Goal: Task Accomplishment & Management: Use online tool/utility

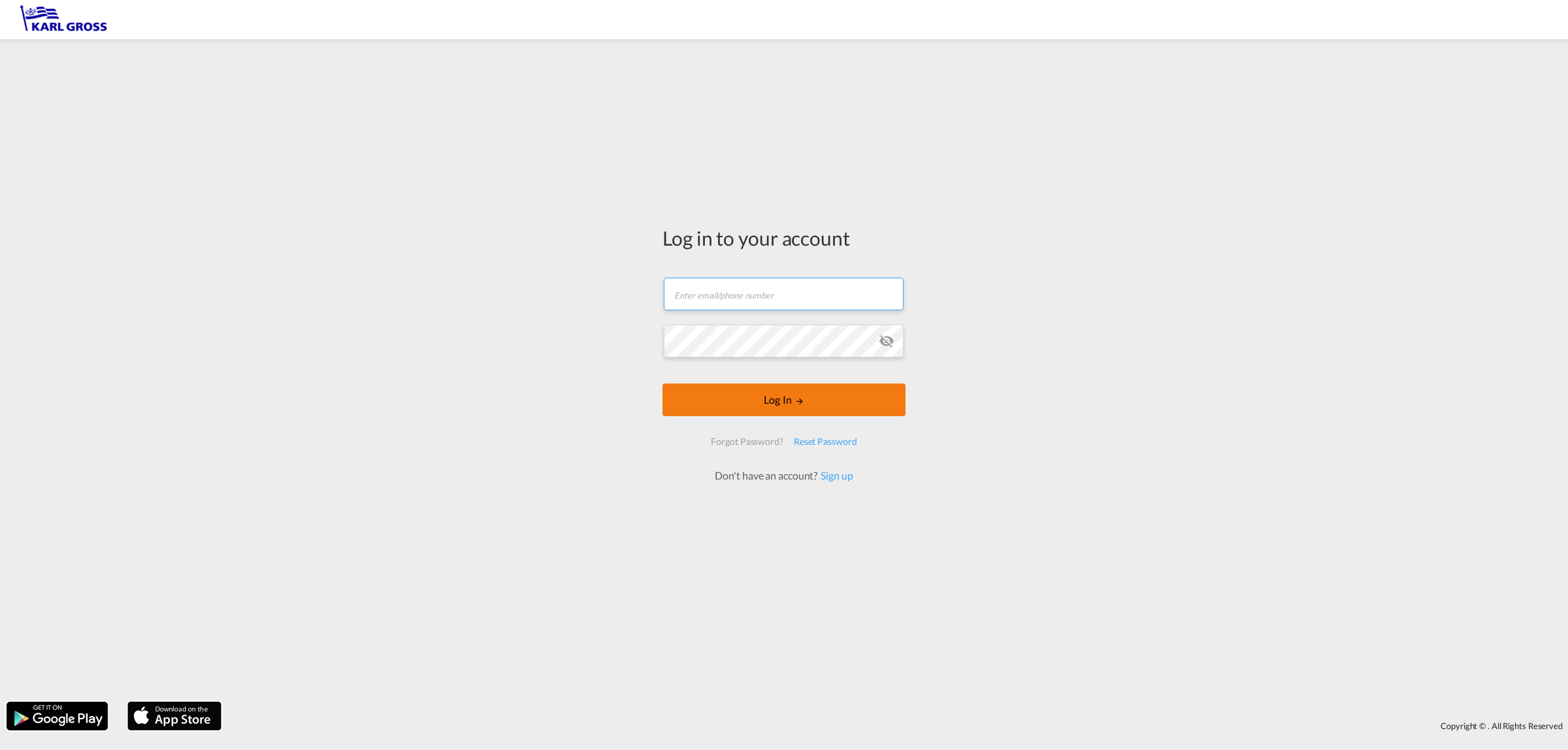
type input "[EMAIL_ADDRESS][DOMAIN_NAME]"
click at [790, 413] on button "Log In" at bounding box center [784, 400] width 243 height 32
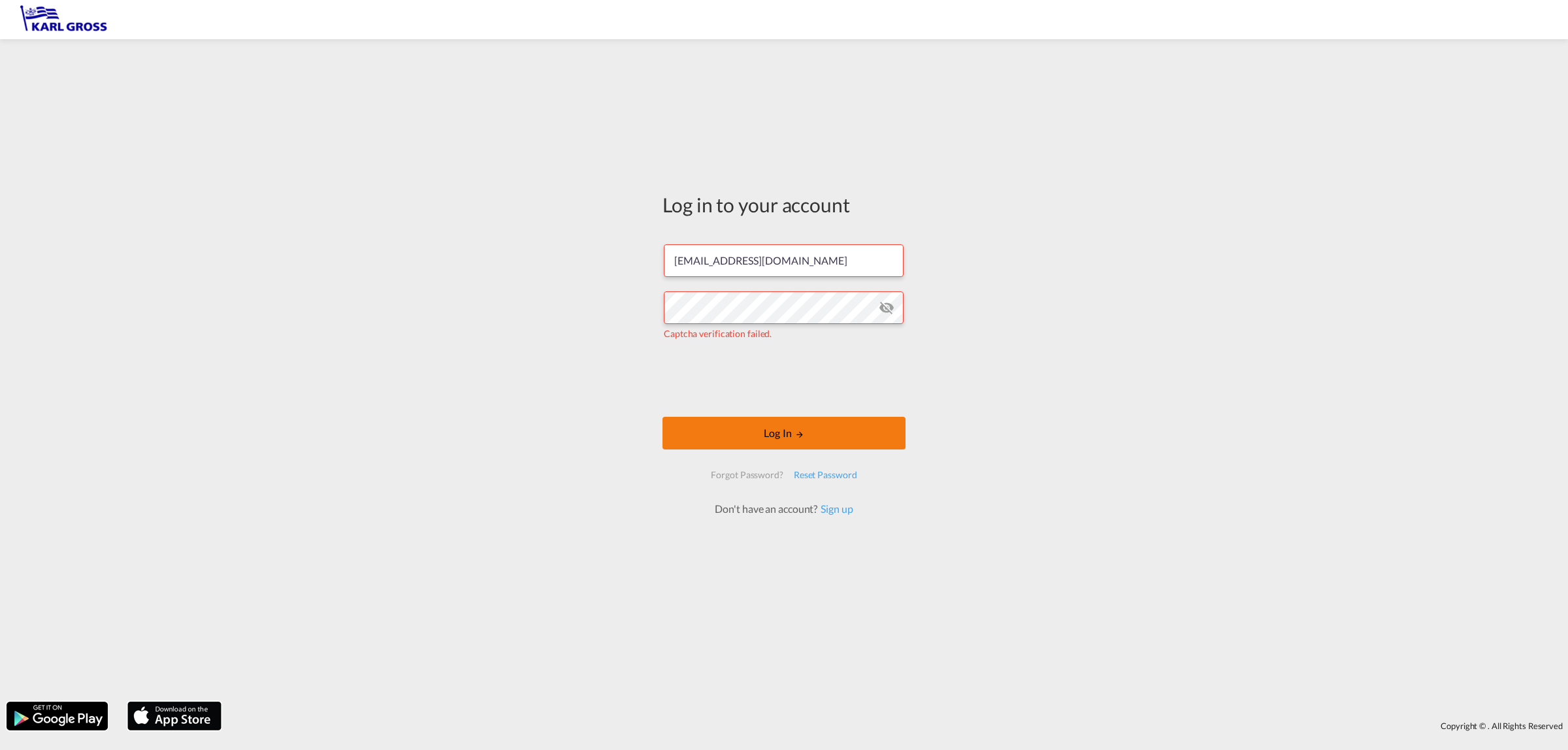
click at [833, 438] on button "Log In" at bounding box center [784, 433] width 243 height 32
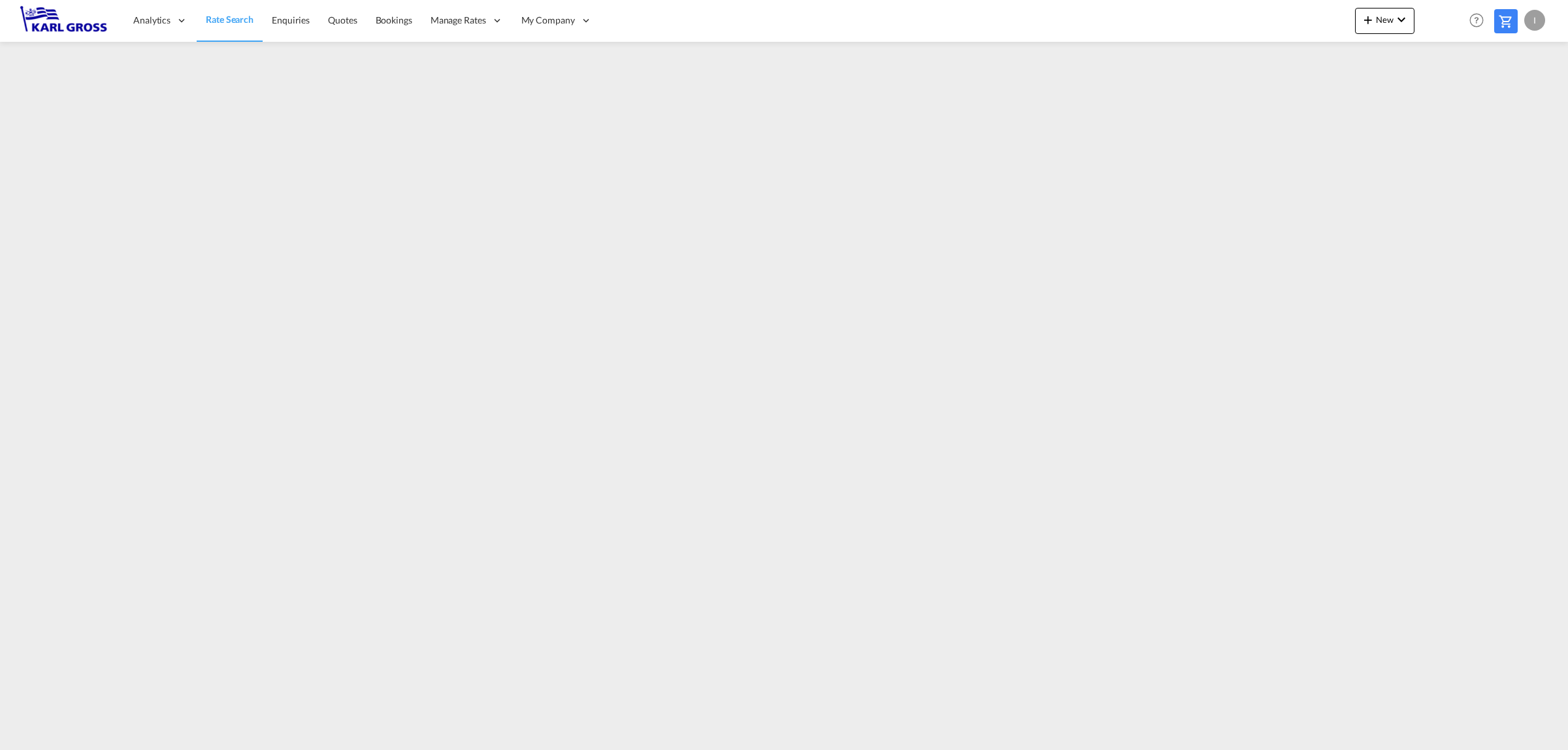
click at [1545, 21] on md-menu "I My Profile Logout" at bounding box center [1536, 16] width 24 height 31
click at [1540, 20] on div "I" at bounding box center [1534, 20] width 21 height 21
click at [1520, 108] on button "Logout" at bounding box center [1519, 100] width 85 height 26
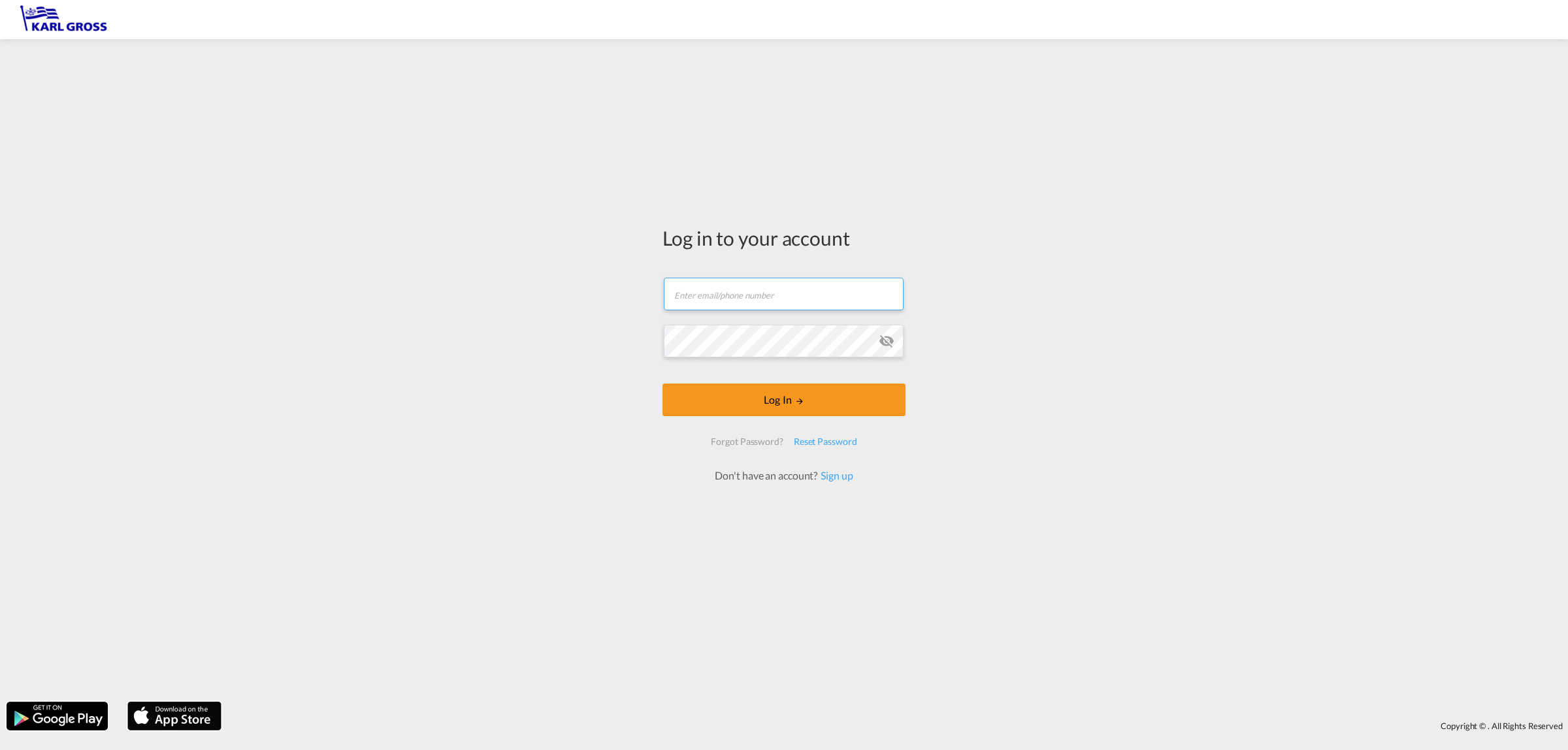
type input "[EMAIL_ADDRESS][DOMAIN_NAME]"
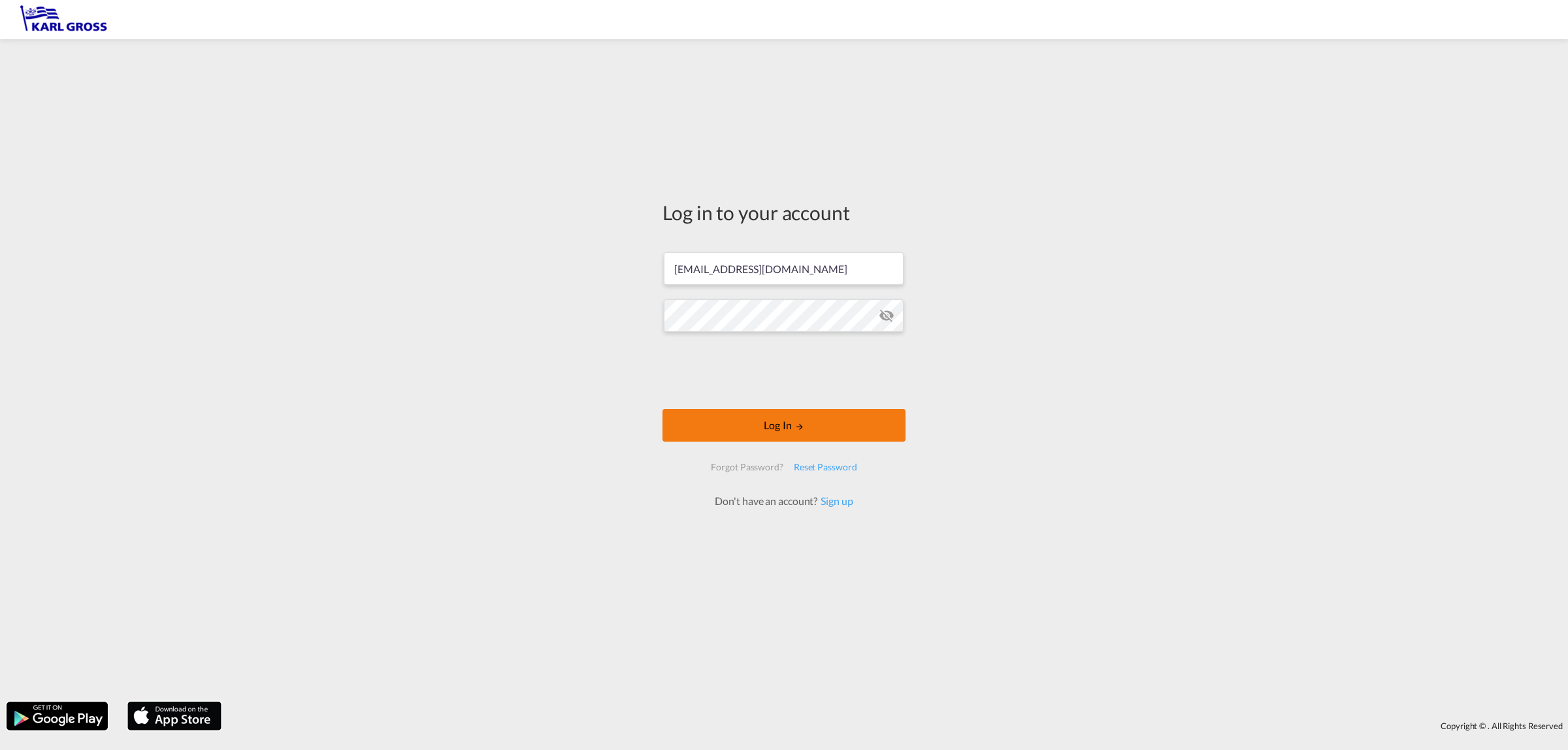
click at [853, 430] on button "Log In" at bounding box center [784, 426] width 243 height 32
